Goal: Transaction & Acquisition: Subscribe to service/newsletter

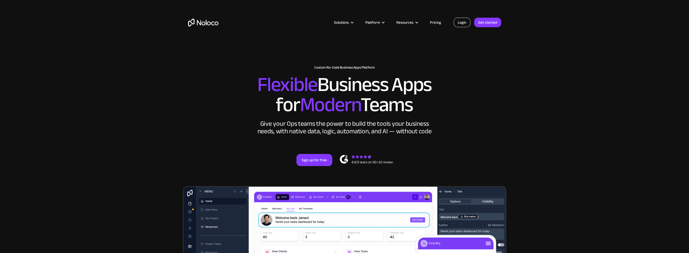
click at [462, 22] on link "Login" at bounding box center [461, 23] width 17 height 10
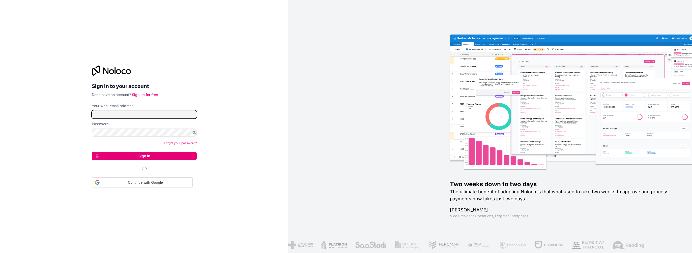
click at [120, 111] on input "Your work email address" at bounding box center [144, 115] width 105 height 8
type input "maddison.witney@paragoncare.com.au"
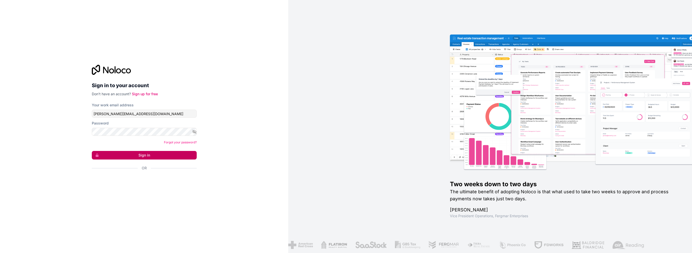
click at [125, 152] on button "Sign in" at bounding box center [144, 155] width 105 height 9
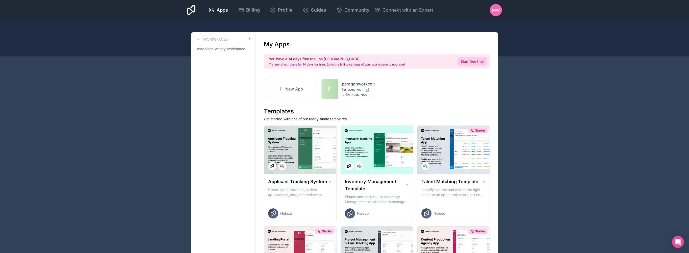
click at [477, 61] on link "Start free trial" at bounding box center [471, 61] width 29 height 9
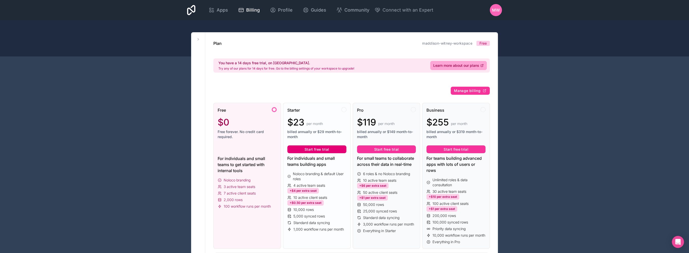
click at [328, 148] on button "Start free trial" at bounding box center [316, 150] width 59 height 8
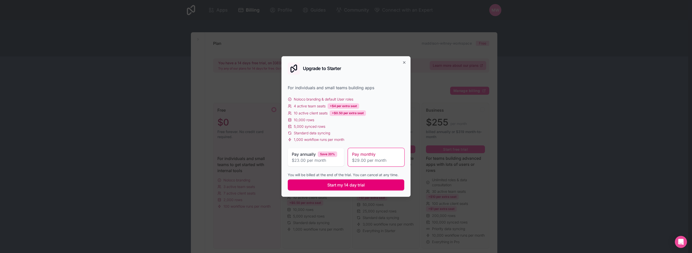
click at [358, 184] on span "Start my 14 day trial" at bounding box center [346, 185] width 37 height 6
